Goal: Information Seeking & Learning: Learn about a topic

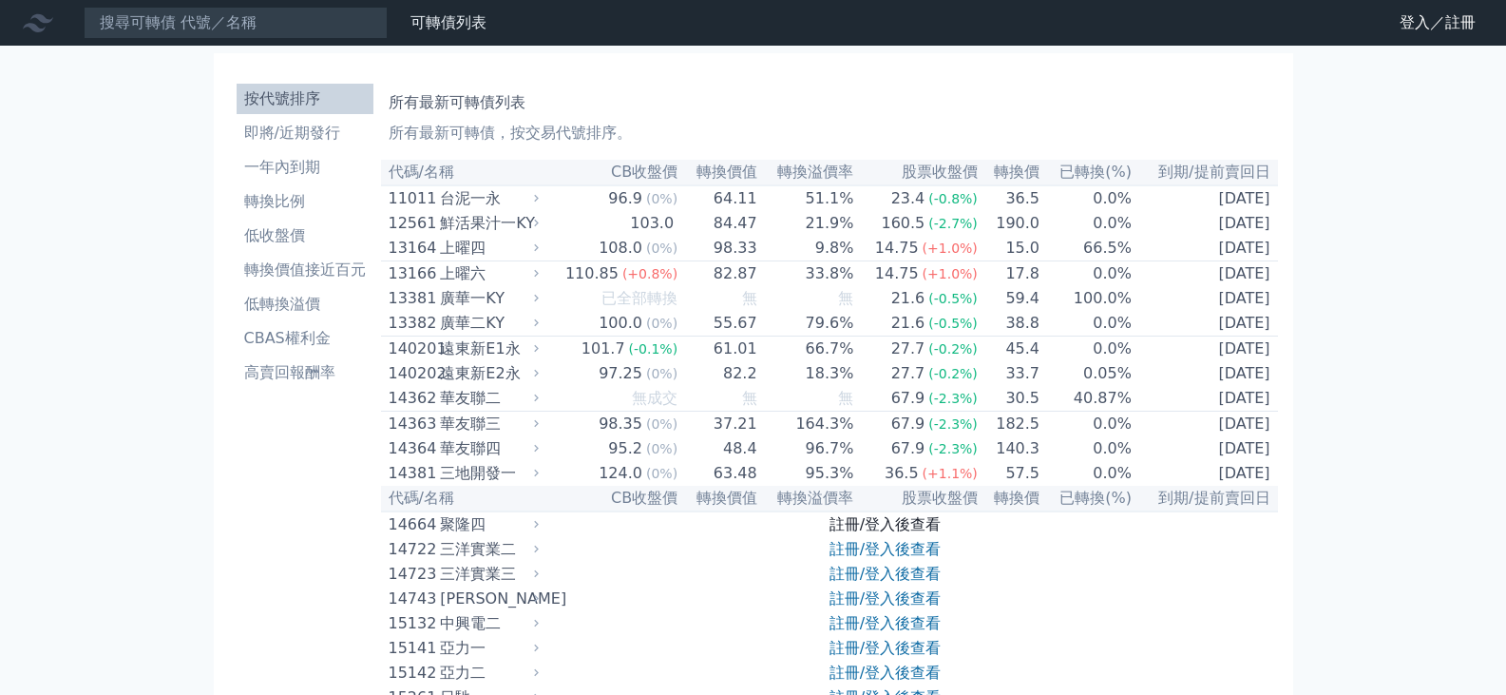
click at [885, 533] on link "註冊/登入後查看" at bounding box center [885, 524] width 111 height 18
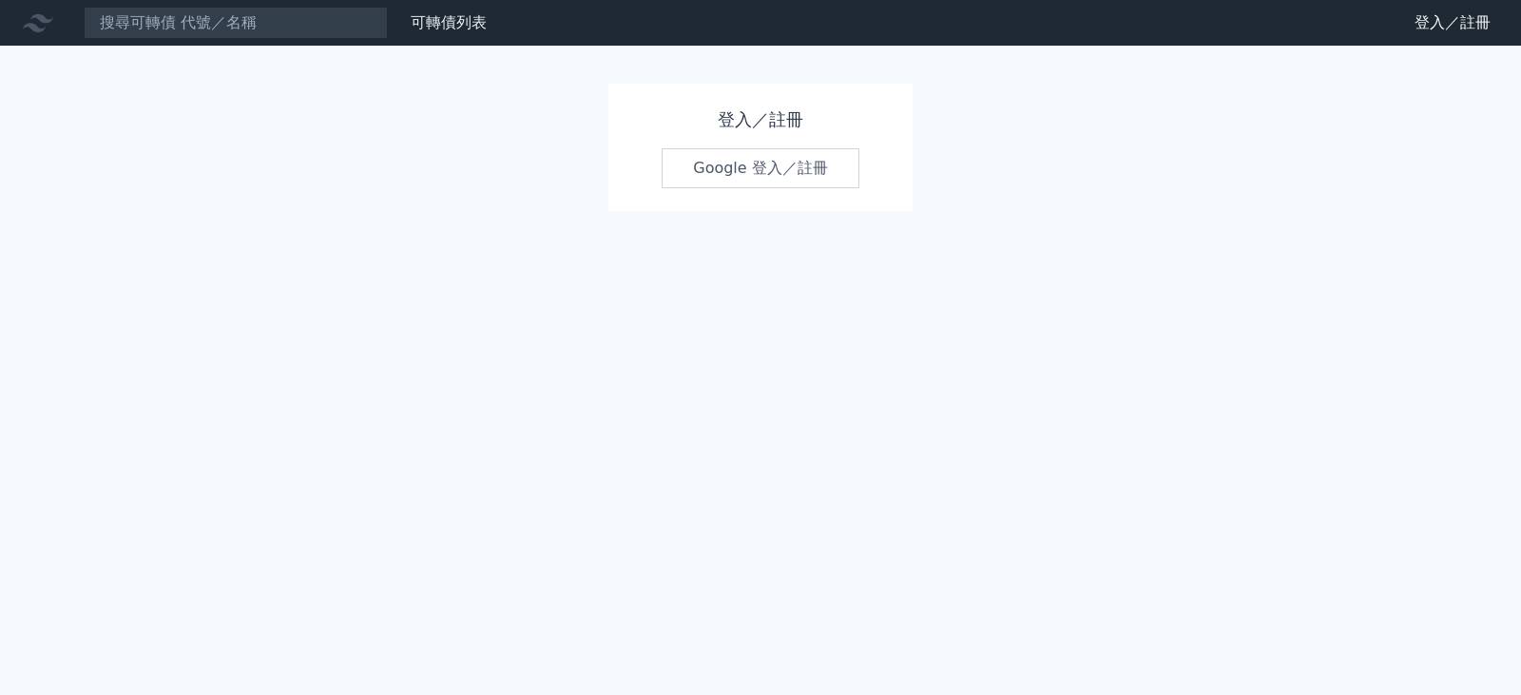
click at [759, 164] on link "Google 登入／註冊" at bounding box center [761, 168] width 198 height 40
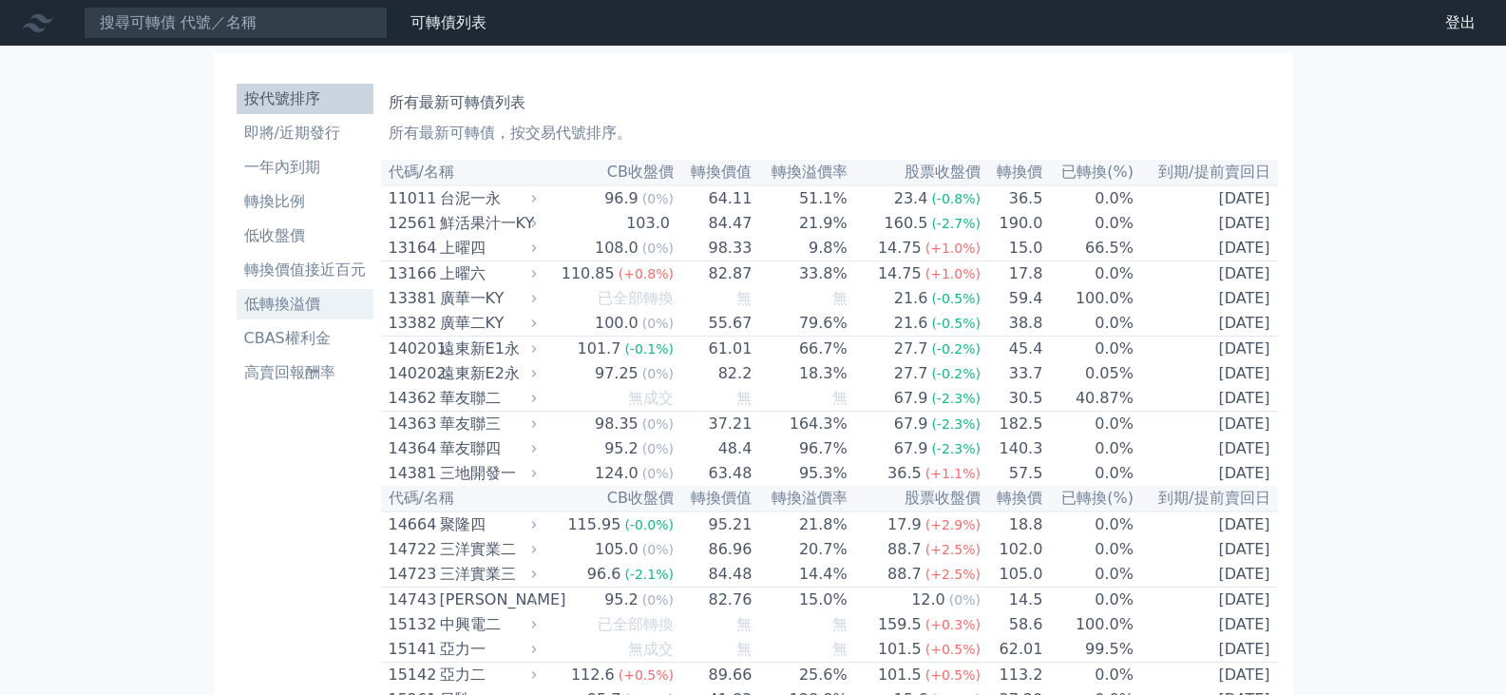
click at [294, 306] on li "低轉換溢價" at bounding box center [305, 304] width 137 height 23
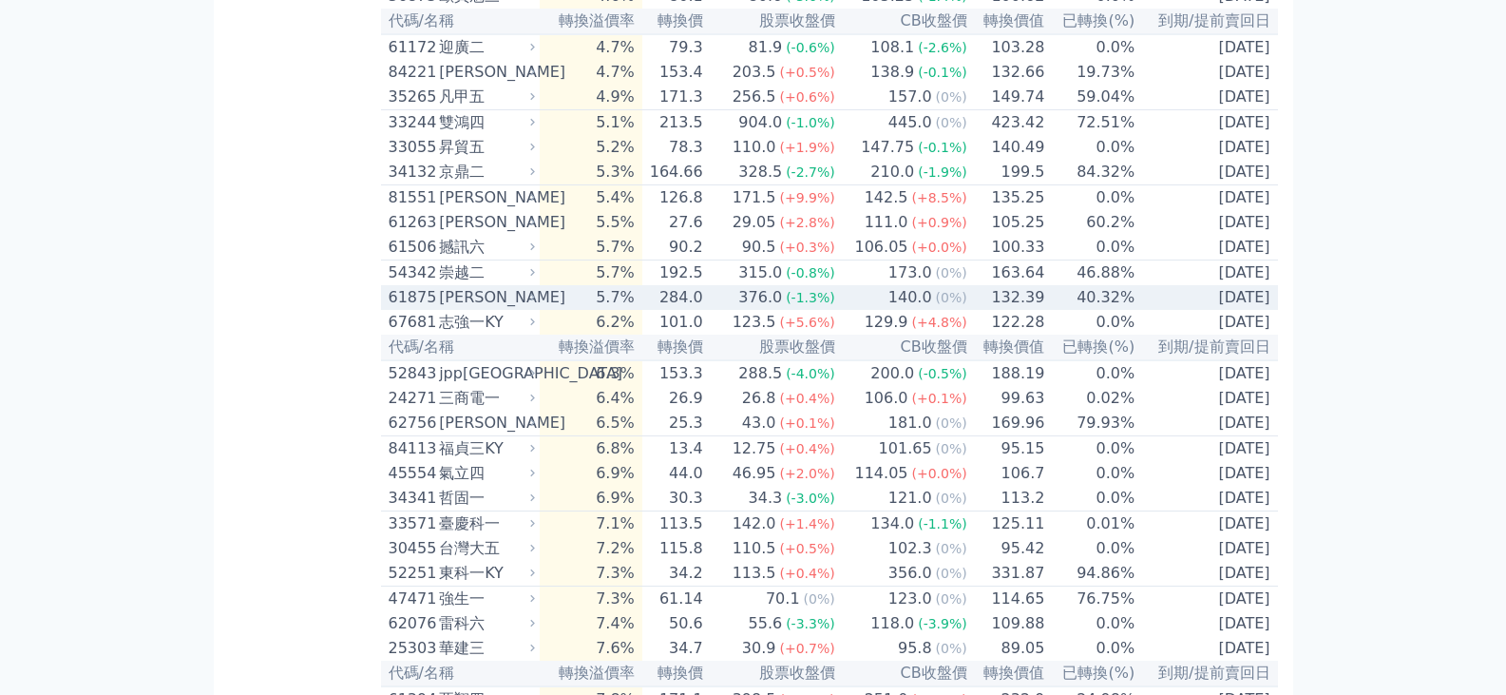
scroll to position [1426, 0]
